Goal: Register for event/course

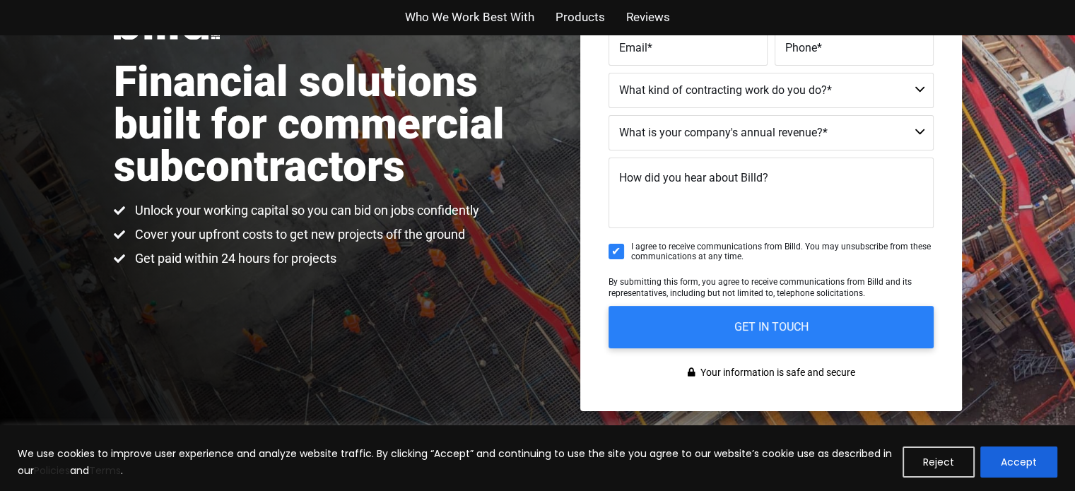
scroll to position [141, 0]
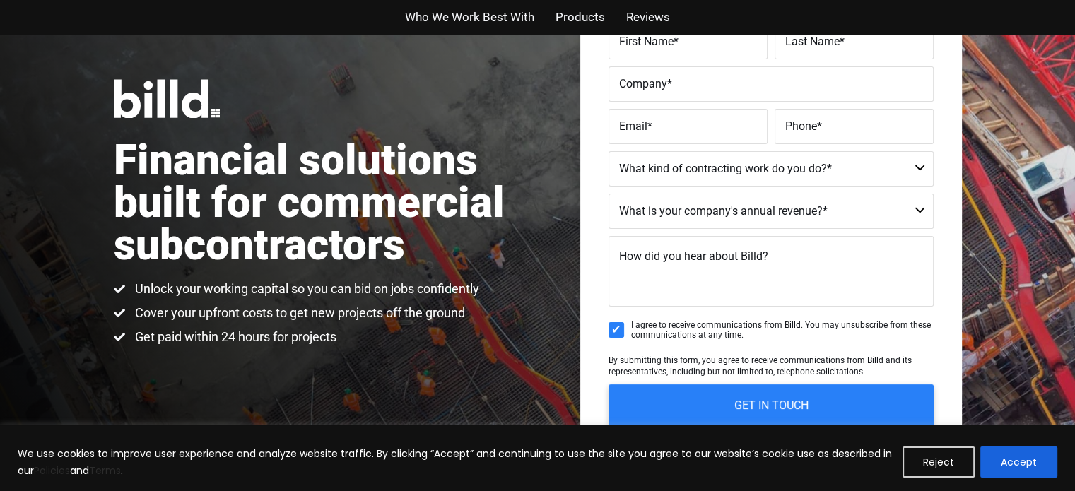
click at [451, 25] on span "Who We Work Best With" at bounding box center [469, 17] width 129 height 21
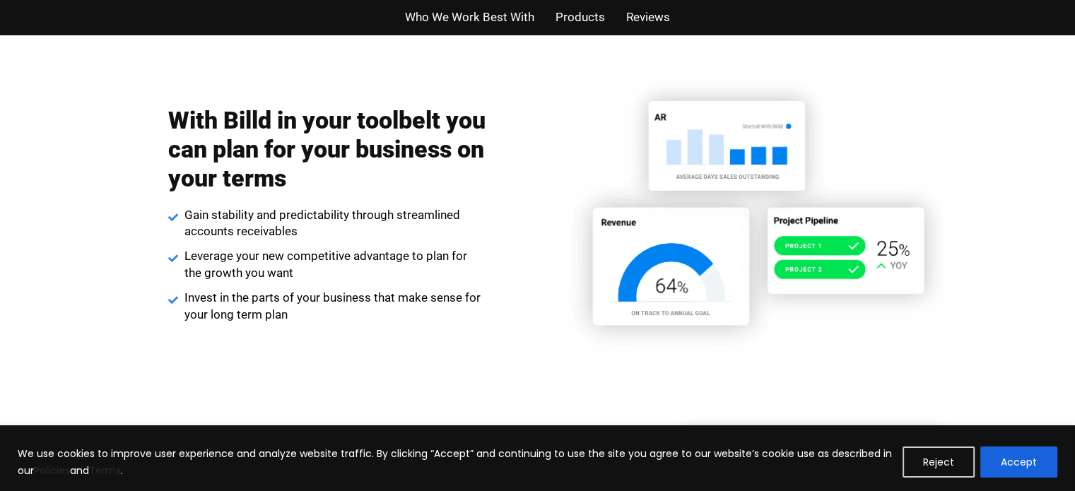
scroll to position [2122, 0]
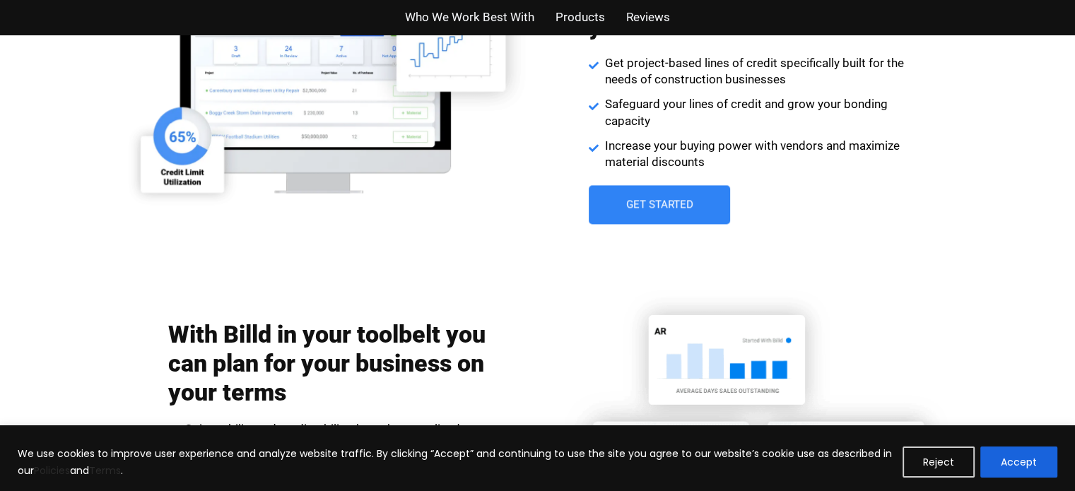
click at [478, 21] on span "Who We Work Best With" at bounding box center [469, 17] width 129 height 21
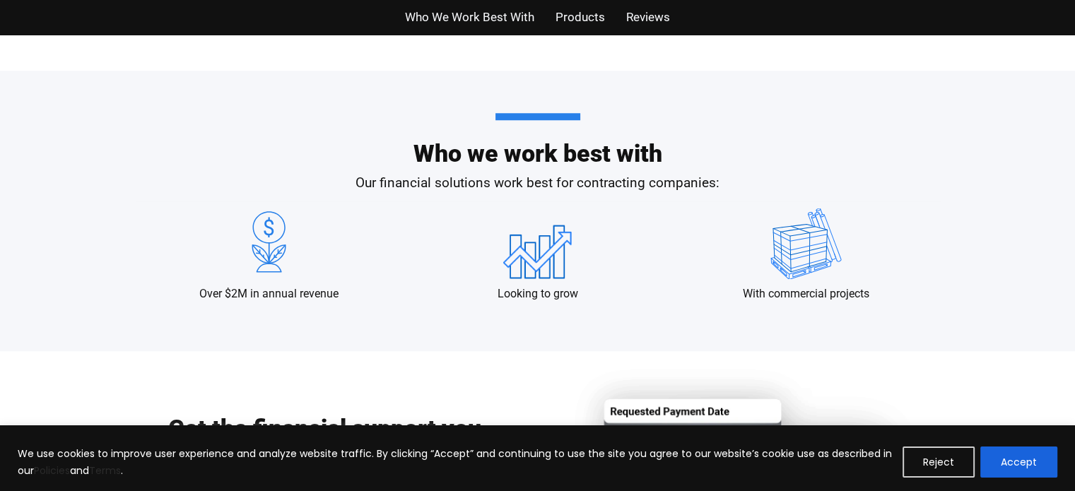
click at [636, 16] on span "Reviews" at bounding box center [648, 17] width 44 height 21
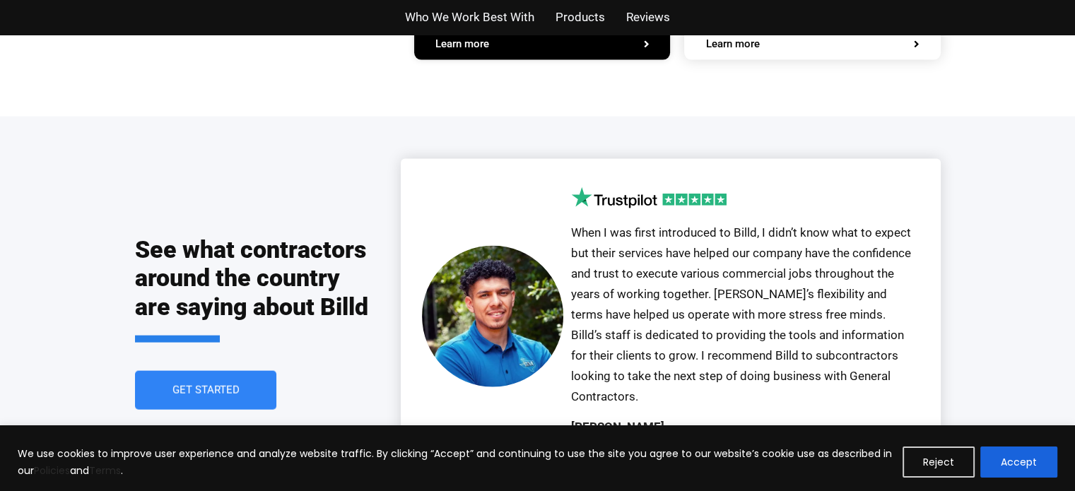
scroll to position [3140, 0]
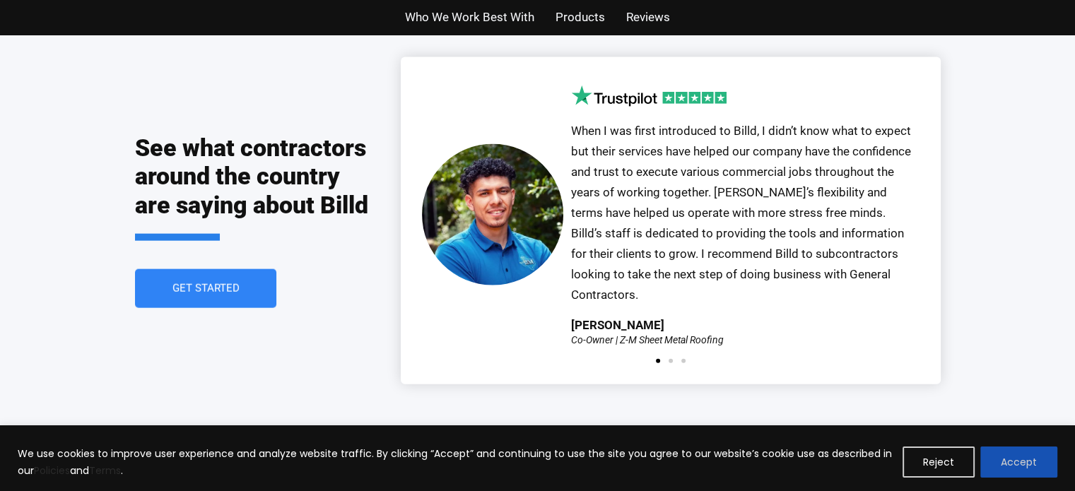
click at [1007, 467] on button "Accept" at bounding box center [1019, 462] width 77 height 31
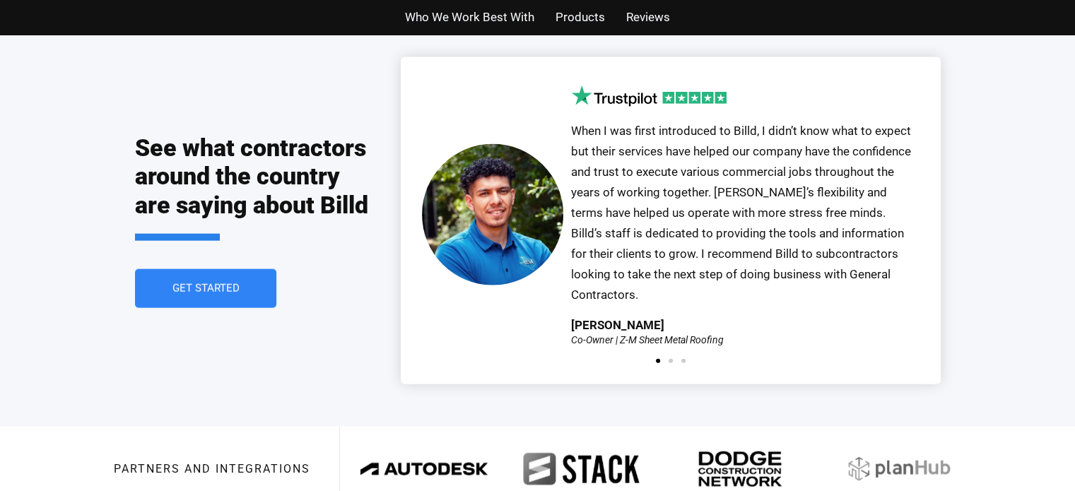
scroll to position [0, 0]
click at [543, 209] on img "1 / 3" at bounding box center [492, 214] width 141 height 141
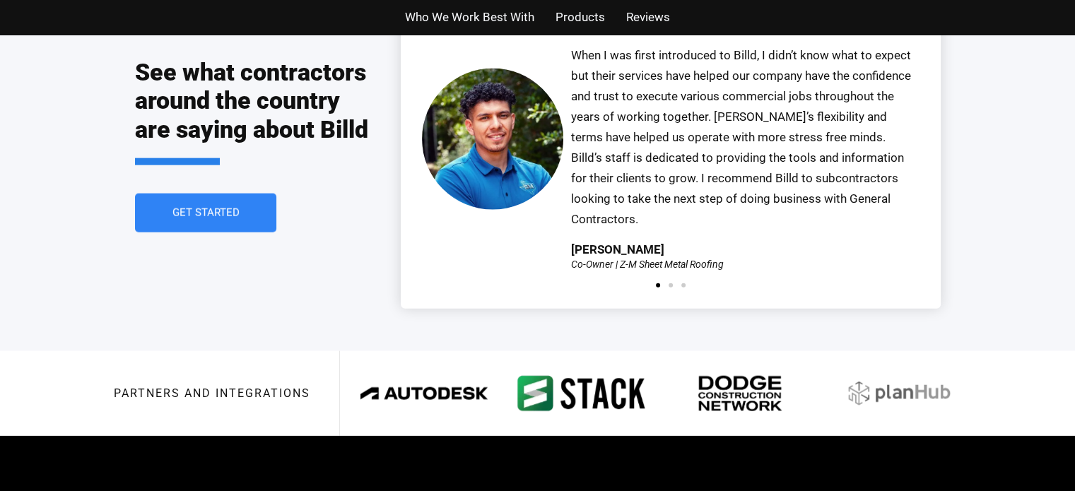
scroll to position [3140, 0]
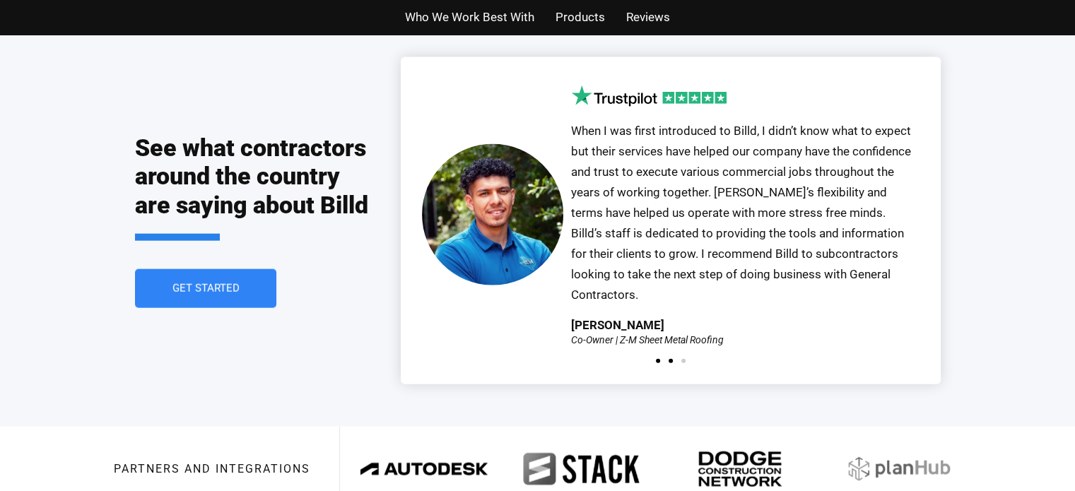
click at [669, 359] on span "Go to slide 2" at bounding box center [671, 361] width 4 height 4
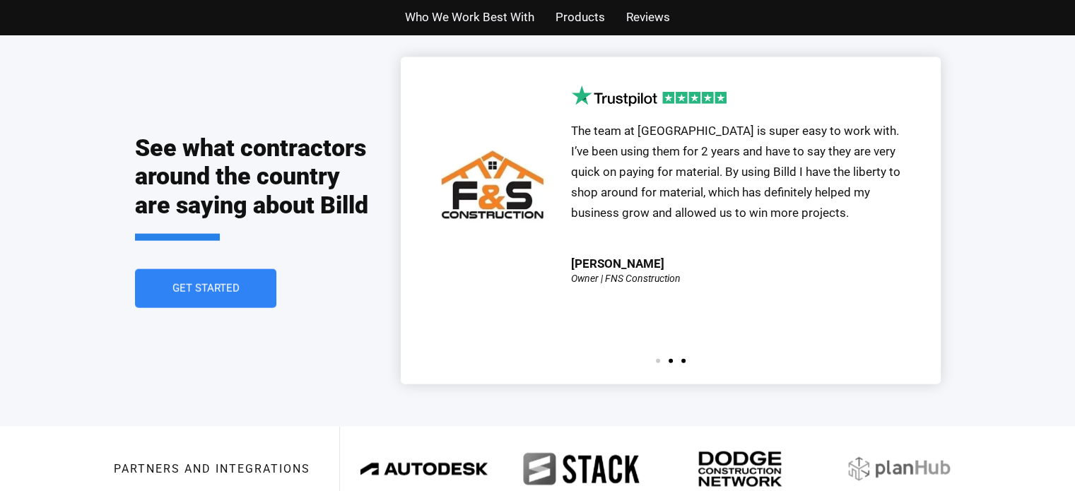
click at [682, 359] on span "Go to slide 3" at bounding box center [684, 361] width 4 height 4
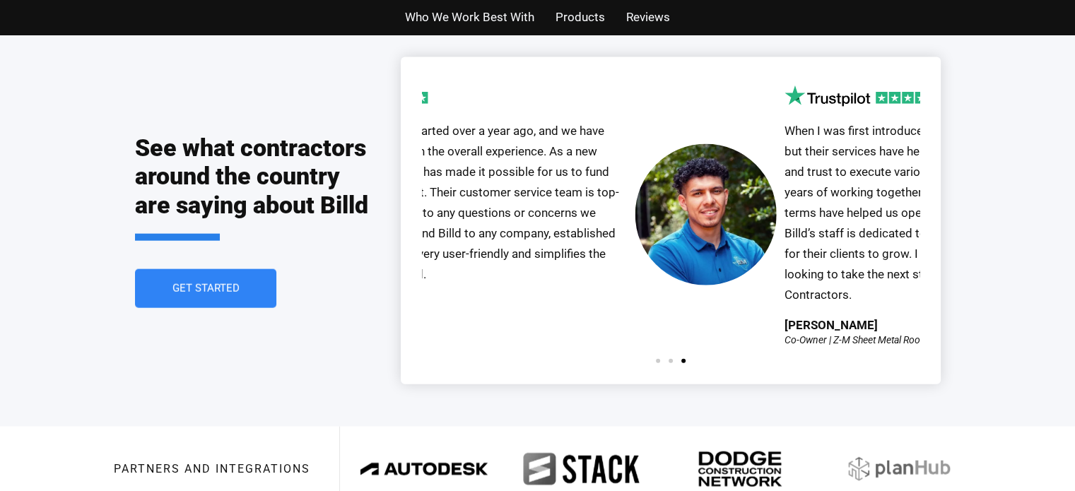
click at [336, 242] on div "See what contractors around the country are saying about Billd Get Started Our …" at bounding box center [538, 220] width 806 height 411
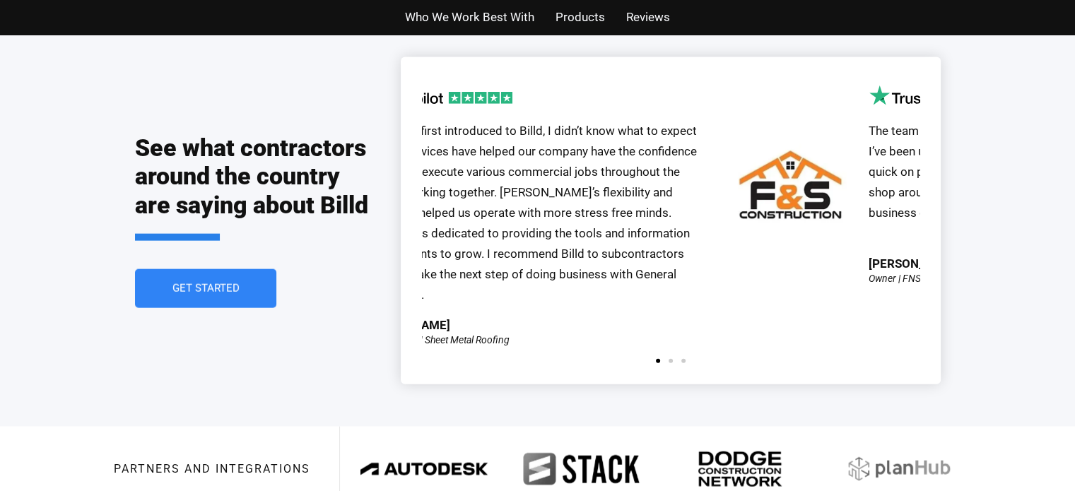
click at [332, 240] on div "See what contractors around the country are saying about Billd Get Started Our …" at bounding box center [538, 220] width 806 height 411
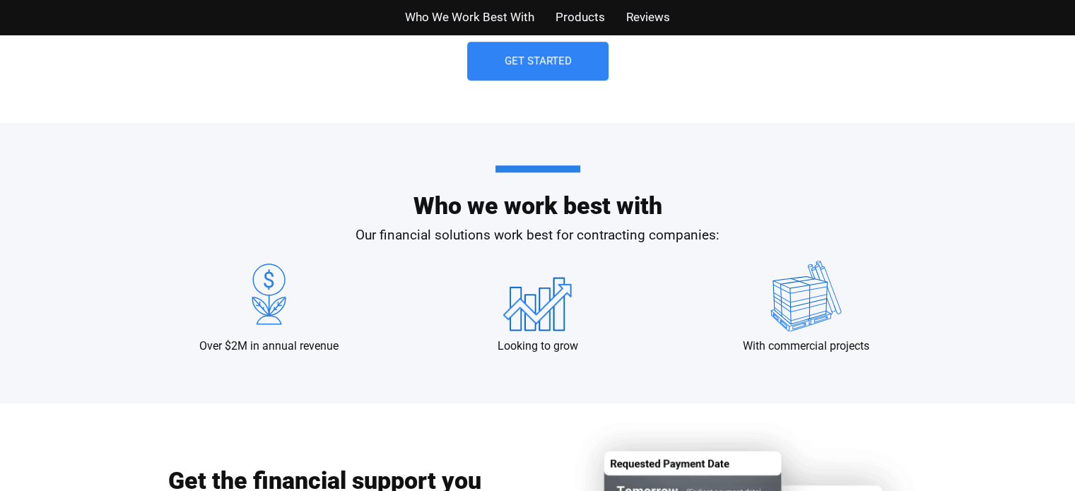
drag, startPoint x: 494, startPoint y: 264, endPoint x: 400, endPoint y: 179, distance: 126.6
click at [385, 192] on h2 "Who we work best with" at bounding box center [538, 191] width 806 height 52
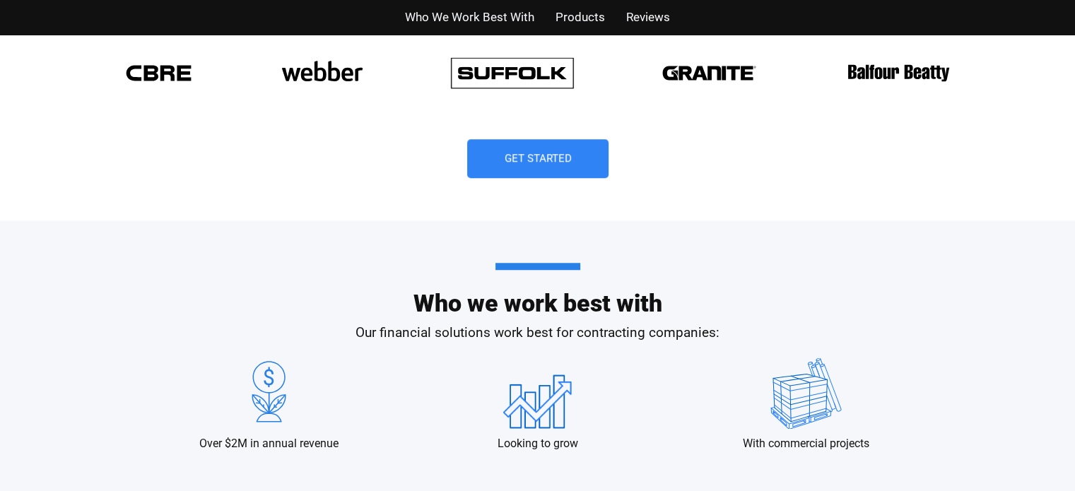
scroll to position [1062, 0]
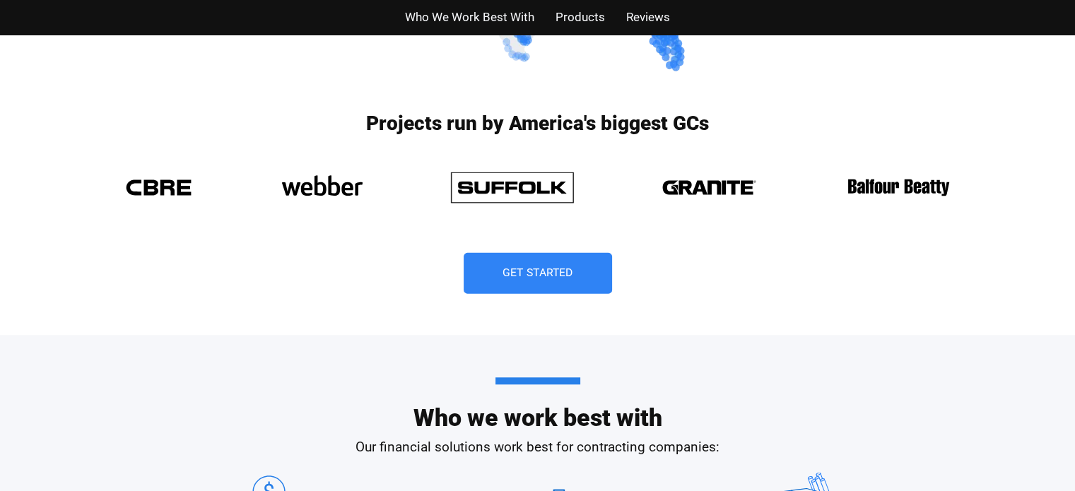
drag, startPoint x: 571, startPoint y: 250, endPoint x: 580, endPoint y: 255, distance: 9.8
click at [572, 251] on div "Projects run by America's biggest GCs Get Started" at bounding box center [538, 217] width 848 height 235
click at [580, 259] on link "Get Started" at bounding box center [538, 273] width 148 height 41
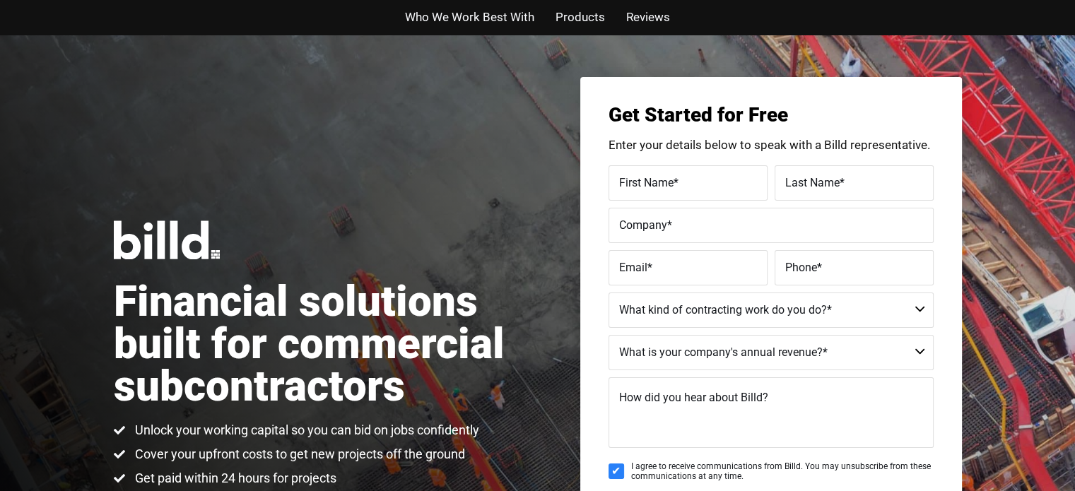
click at [639, 8] on span "Reviews" at bounding box center [648, 17] width 44 height 21
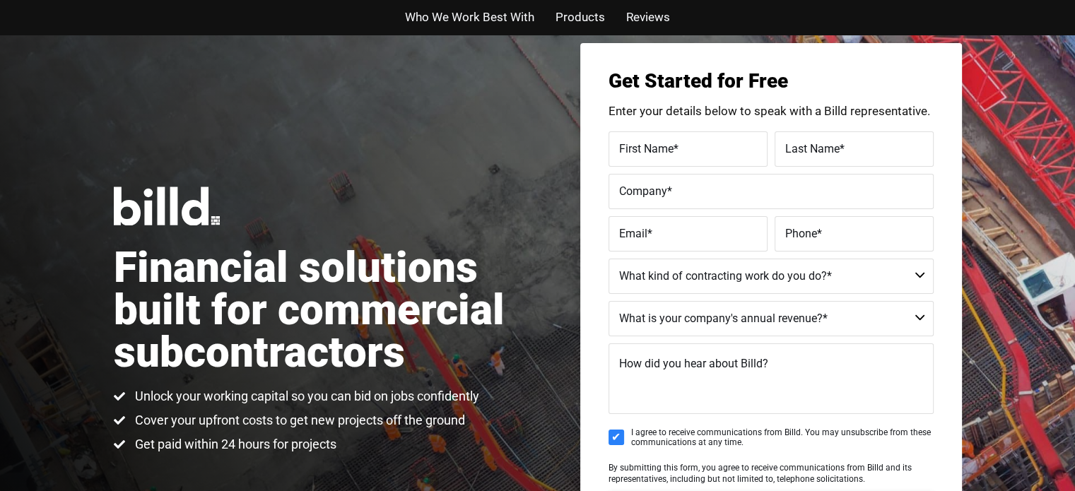
scroll to position [34, 0]
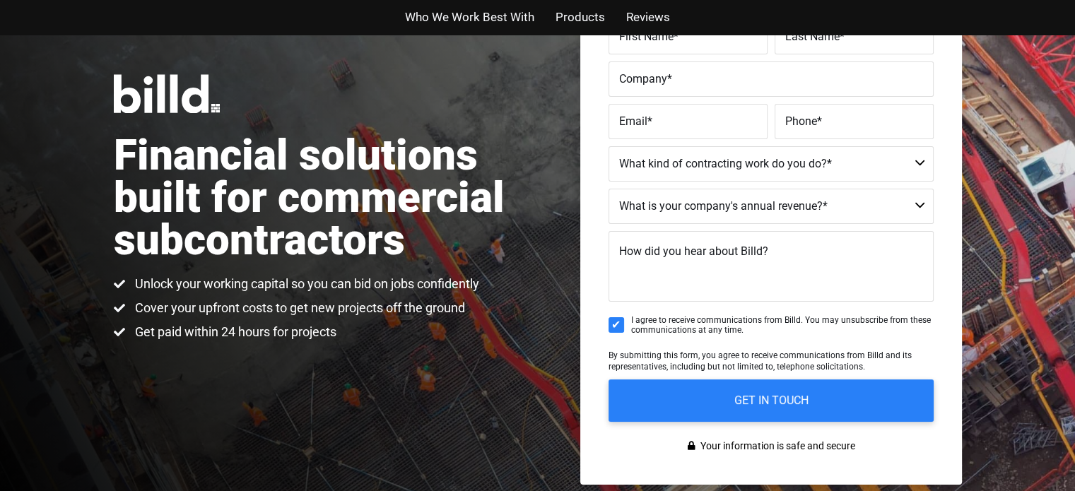
scroll to position [141, 0]
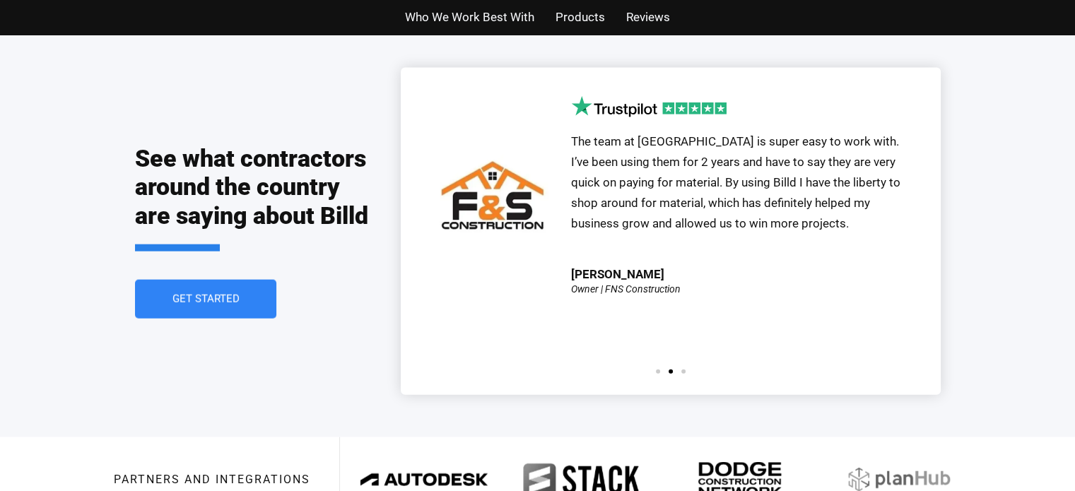
scroll to position [3112, 0]
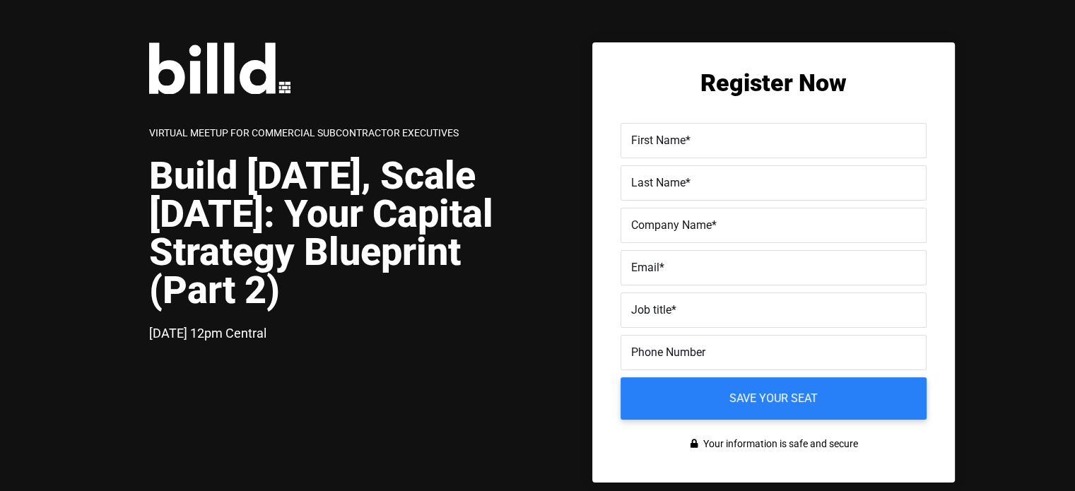
click at [410, 40] on div "Virtual Meetup for Commercial Subcontractor Executives Build Today, Scale Tomor…" at bounding box center [537, 262] width 1075 height 525
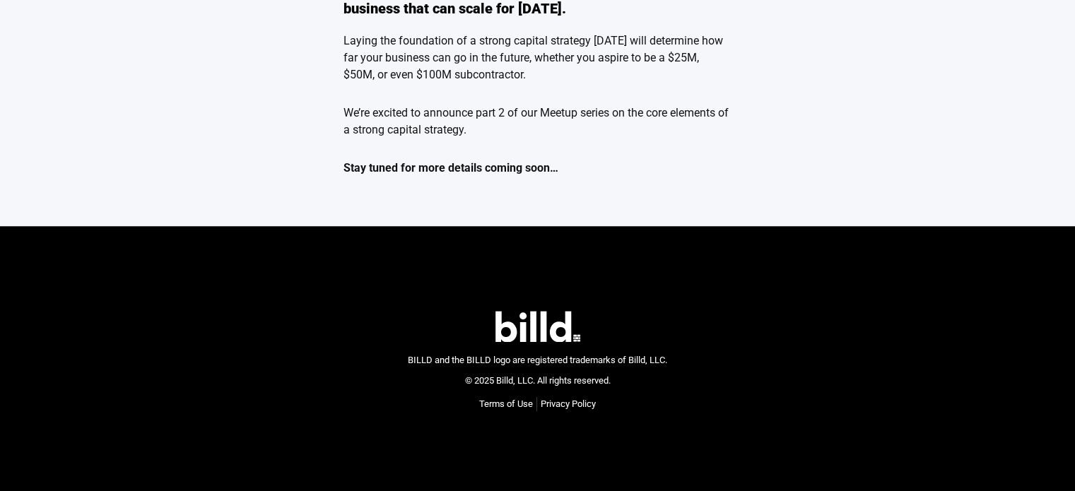
scroll to position [579, 0]
